Goal: Task Accomplishment & Management: Manage account settings

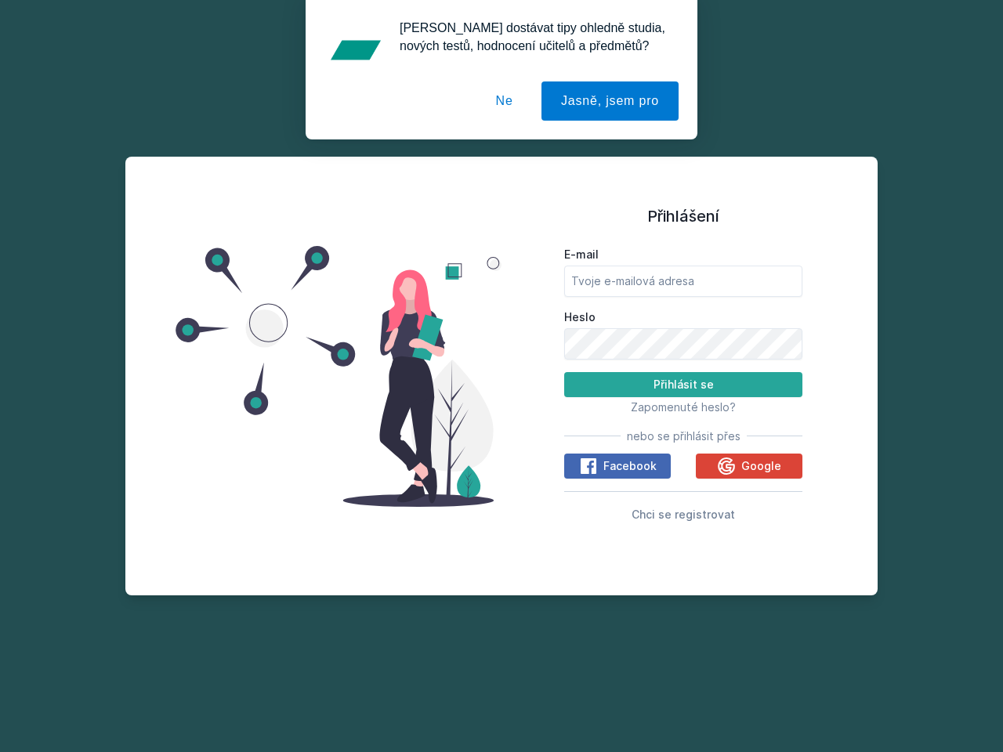
click at [683, 407] on span "Zapomenuté heslo?" at bounding box center [683, 406] width 105 height 13
click at [617, 466] on span "Facebook" at bounding box center [629, 466] width 53 height 16
click at [589, 466] on icon at bounding box center [588, 466] width 19 height 19
click at [749, 466] on span "Google" at bounding box center [761, 466] width 40 height 16
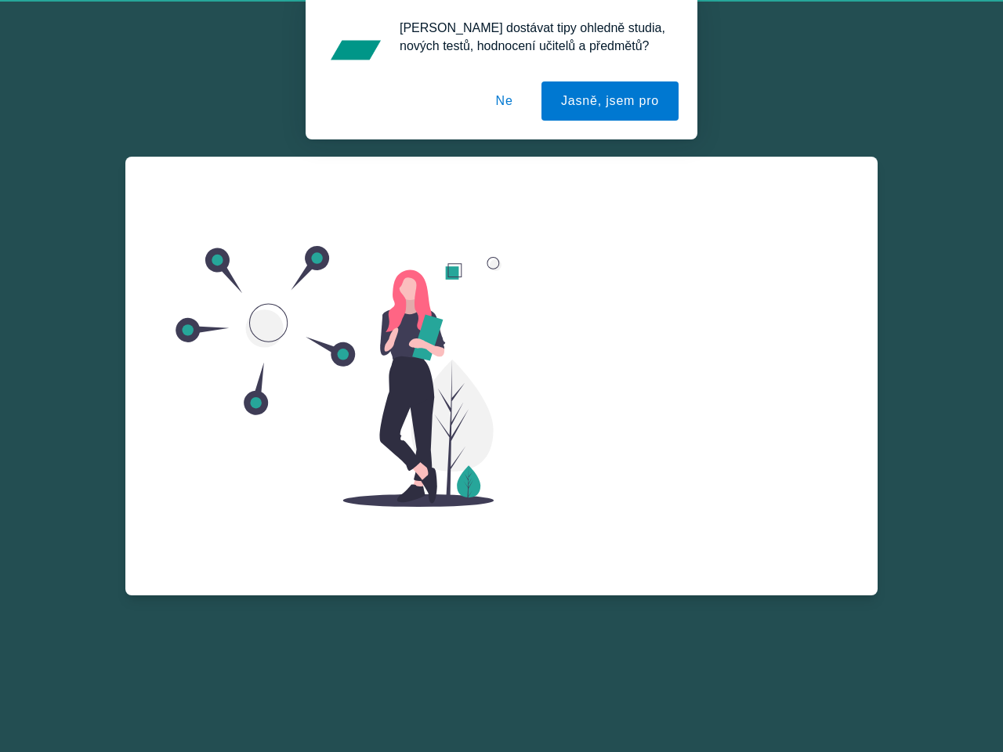
click at [728, 466] on div "E-mail Heslo Přihlásit se Zapomenuté heslo? nebo se přihlásit přes Facebook Goo…" at bounding box center [683, 400] width 238 height 283
click at [683, 514] on div "Zapomenuté heslo E-mail Zažádat o obnovu hesla Vzpomněl jsem si na heslo" at bounding box center [683, 345] width 238 height 376
click at [612, 101] on button "Jasně, jsem pro" at bounding box center [609, 100] width 137 height 39
